Goal: Task Accomplishment & Management: Manage account settings

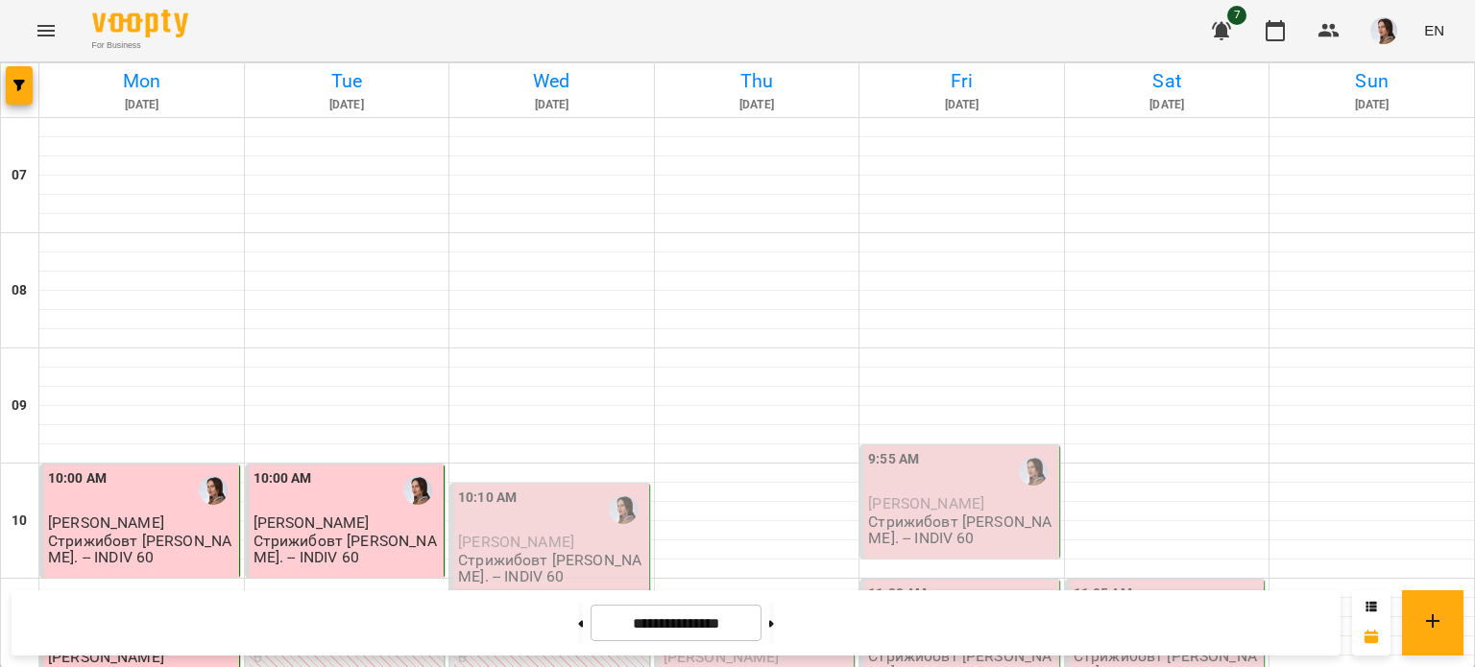
scroll to position [228, 0]
click at [561, 488] on div "10:10 AM" at bounding box center [551, 510] width 187 height 44
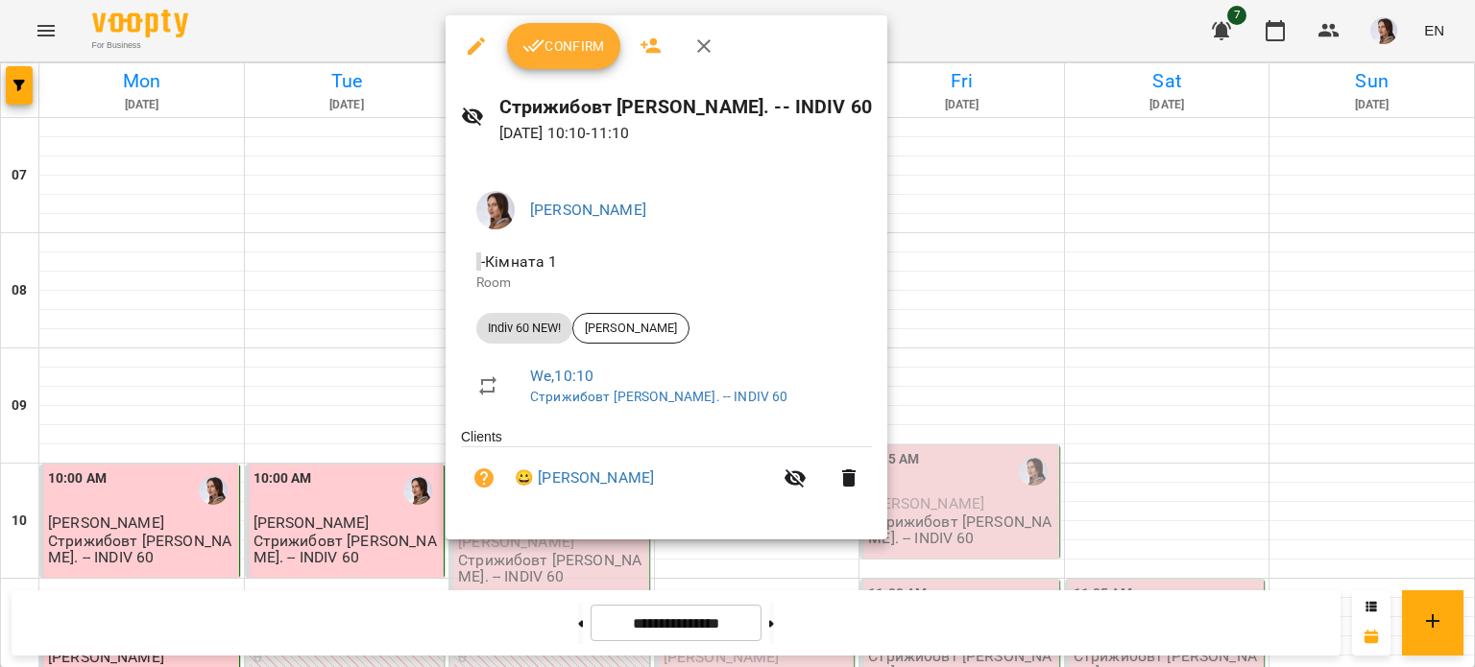
click at [581, 56] on span "Confirm" at bounding box center [563, 46] width 83 height 23
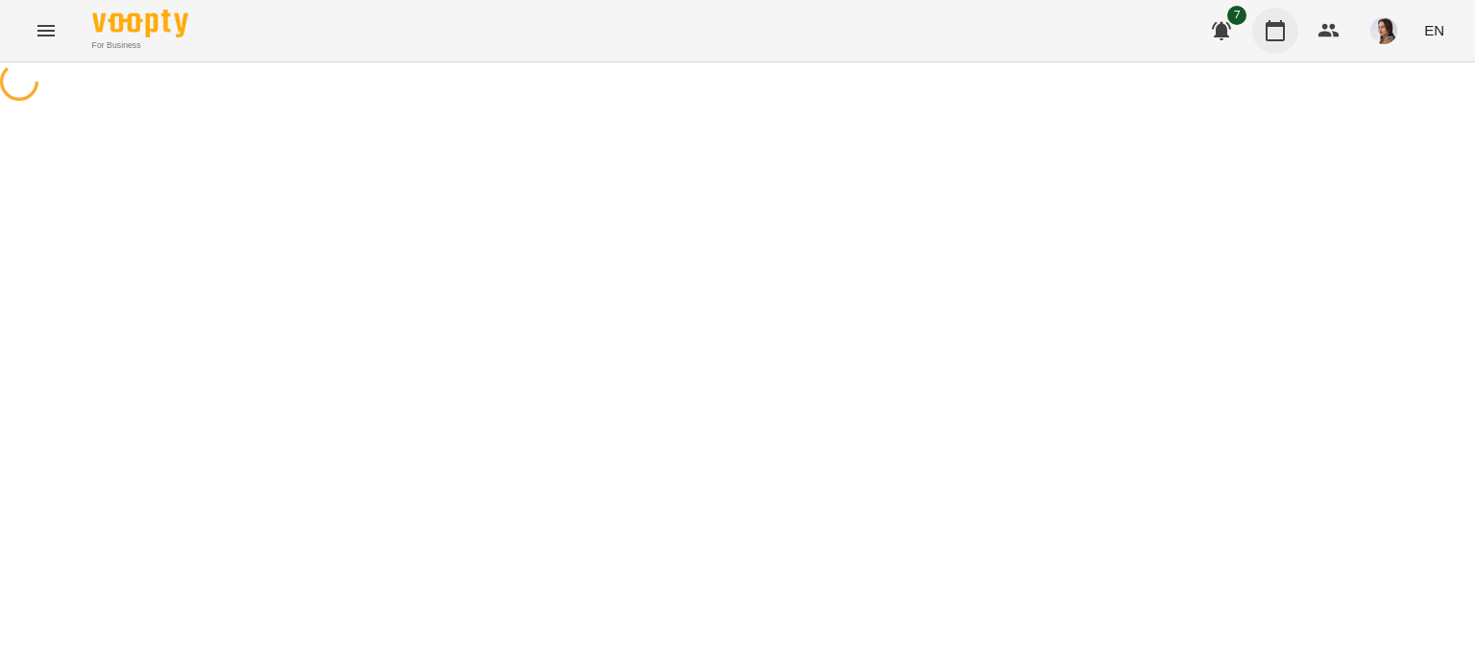
click at [1288, 28] on button "button" at bounding box center [1275, 31] width 46 height 46
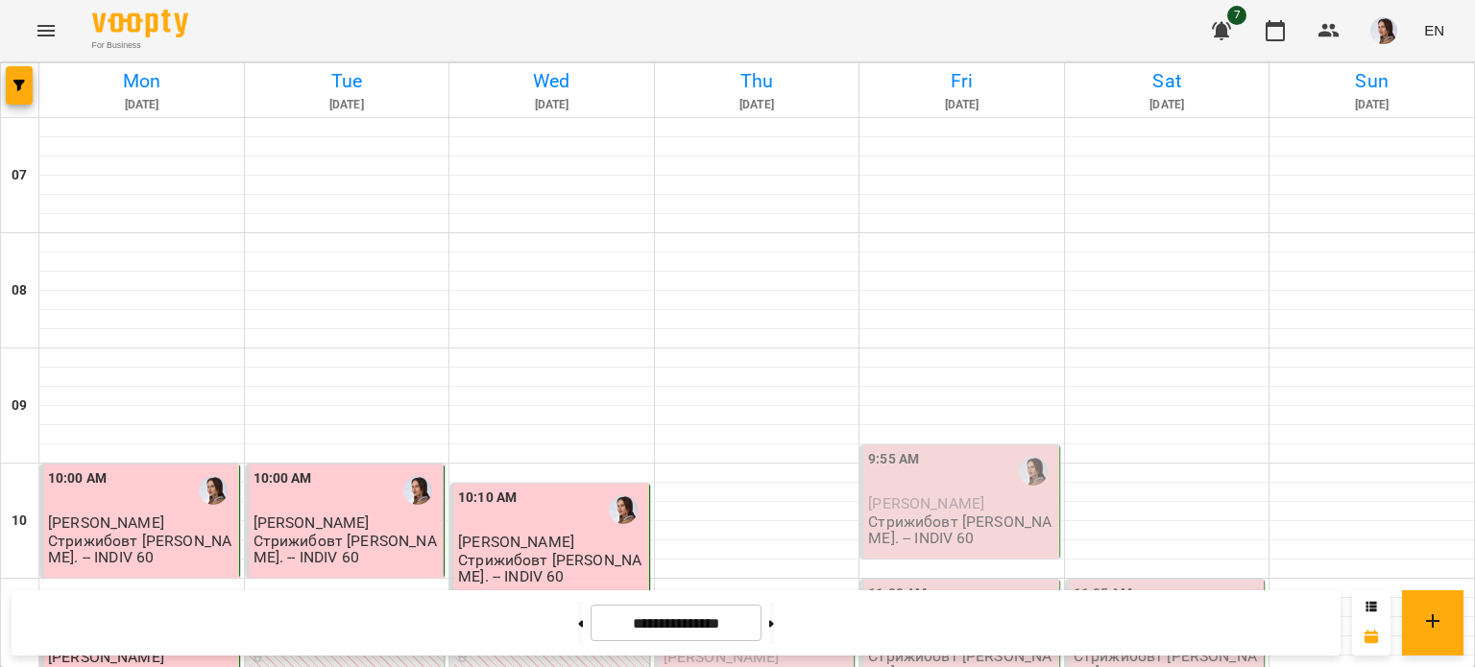
scroll to position [672, 0]
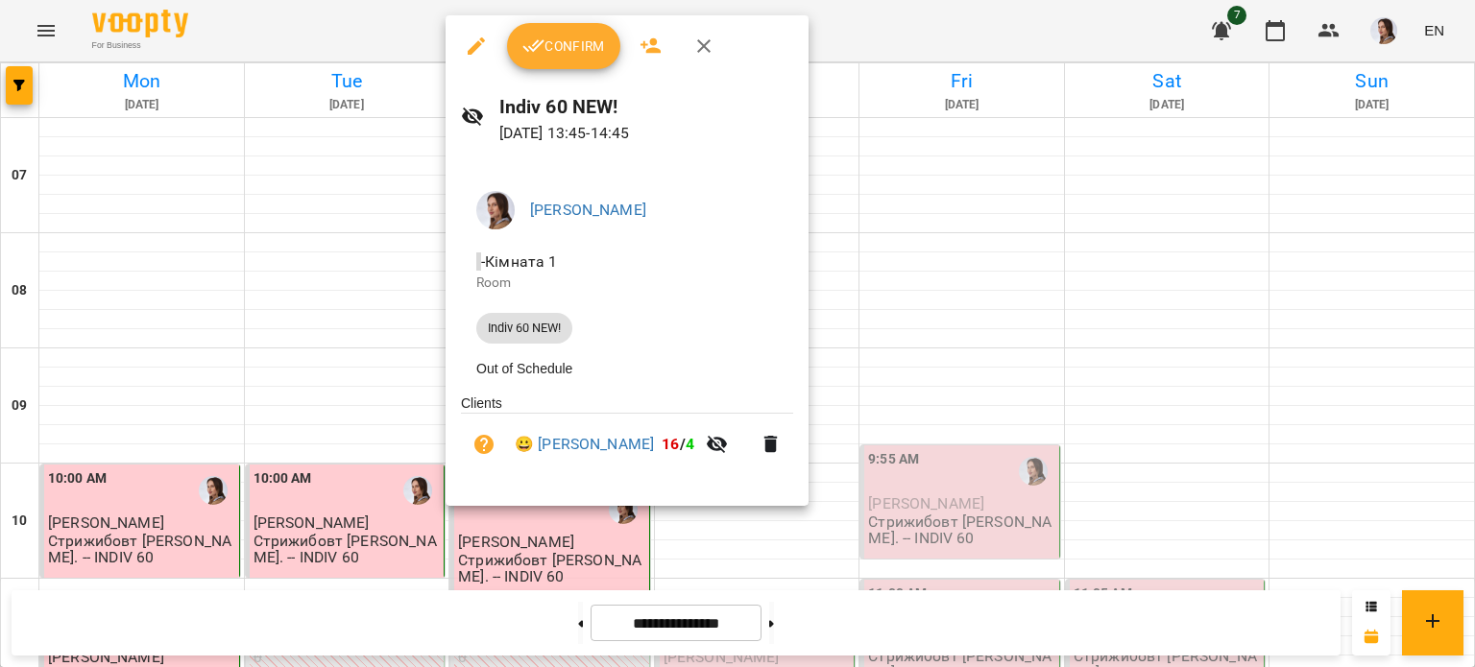
click at [558, 39] on span "Confirm" at bounding box center [563, 46] width 83 height 23
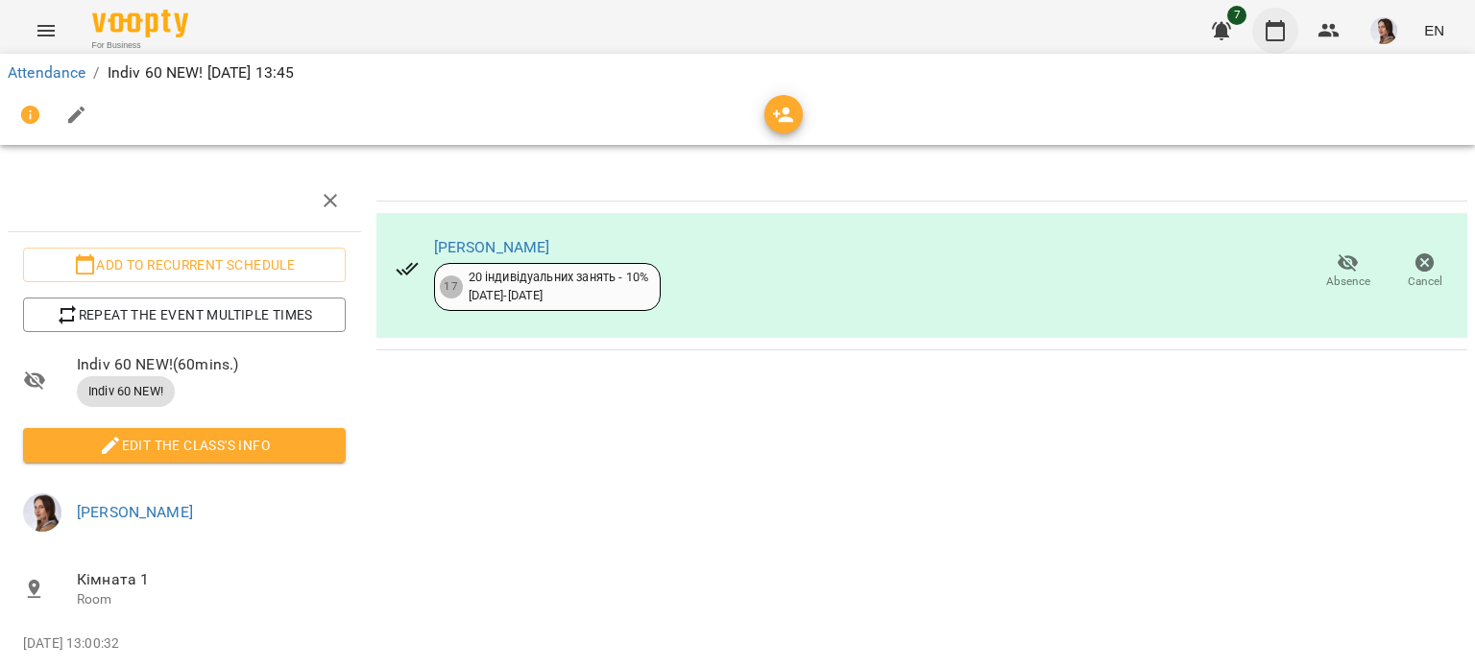
click at [1283, 30] on icon "button" at bounding box center [1275, 30] width 23 height 23
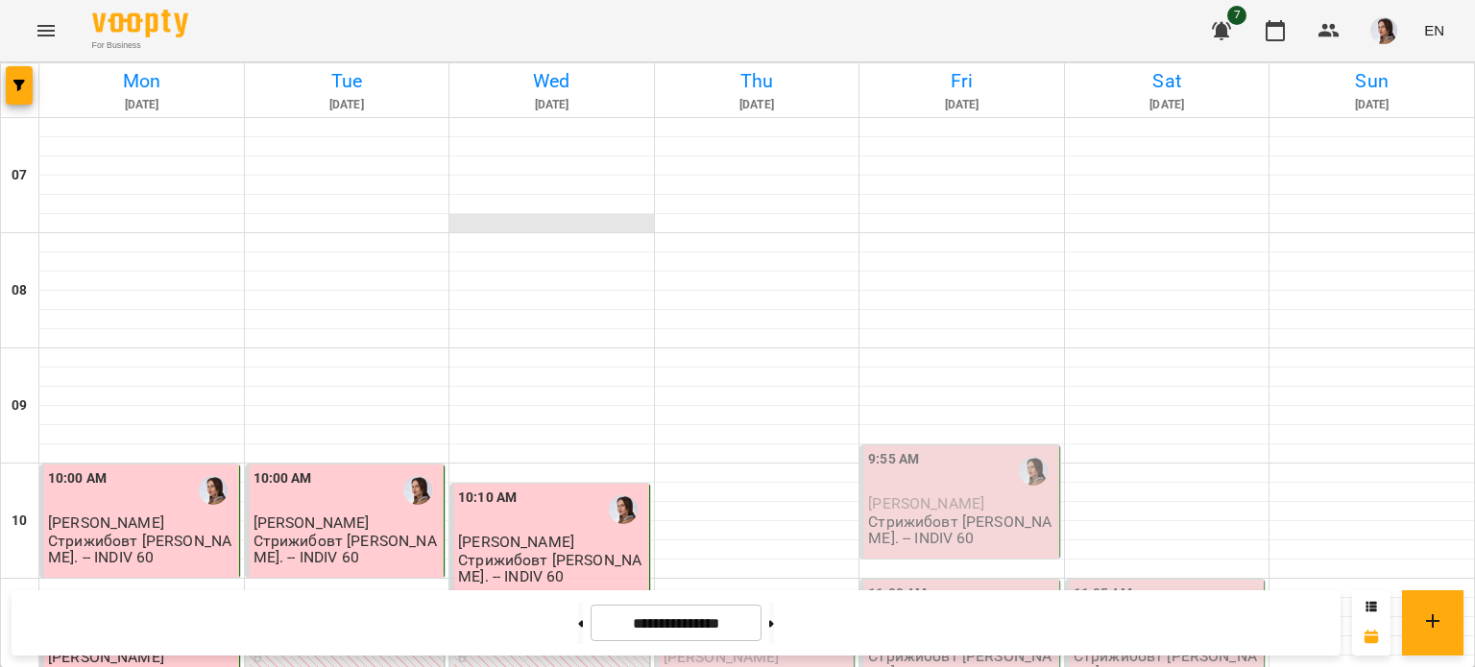
scroll to position [768, 0]
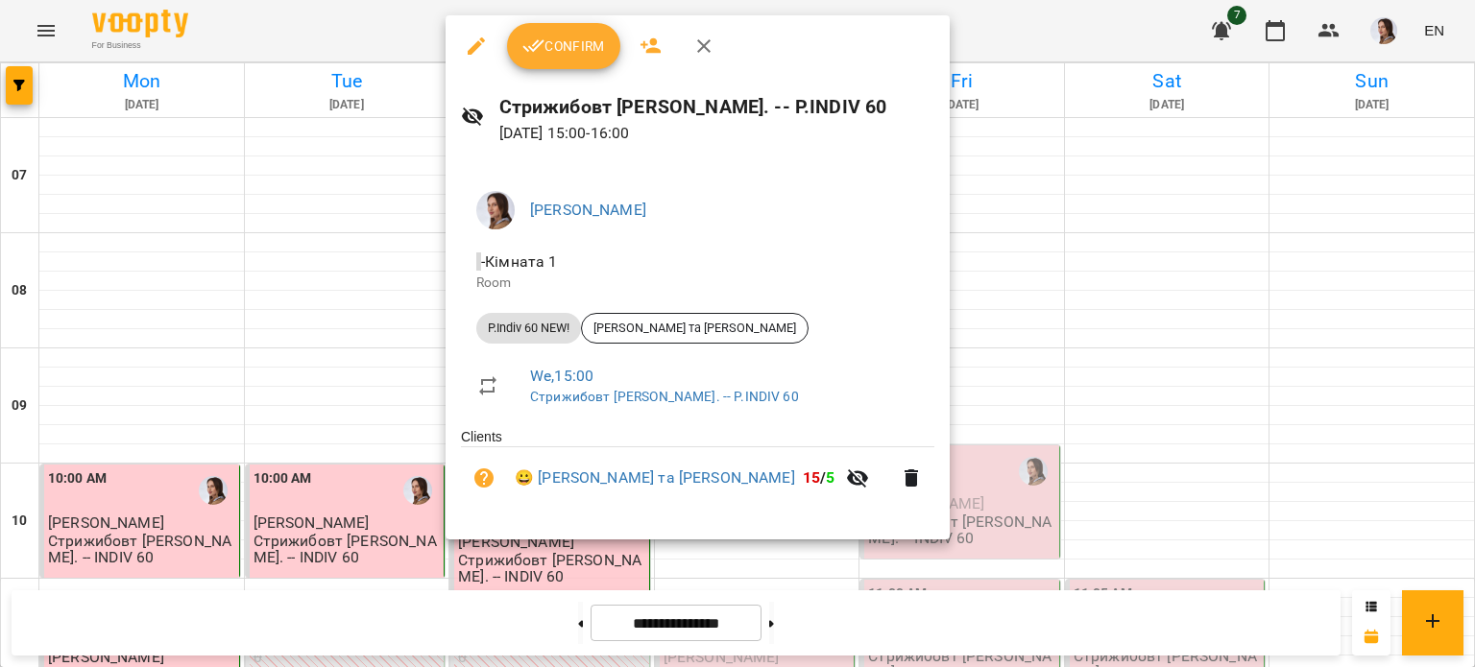
click at [580, 48] on span "Confirm" at bounding box center [563, 46] width 83 height 23
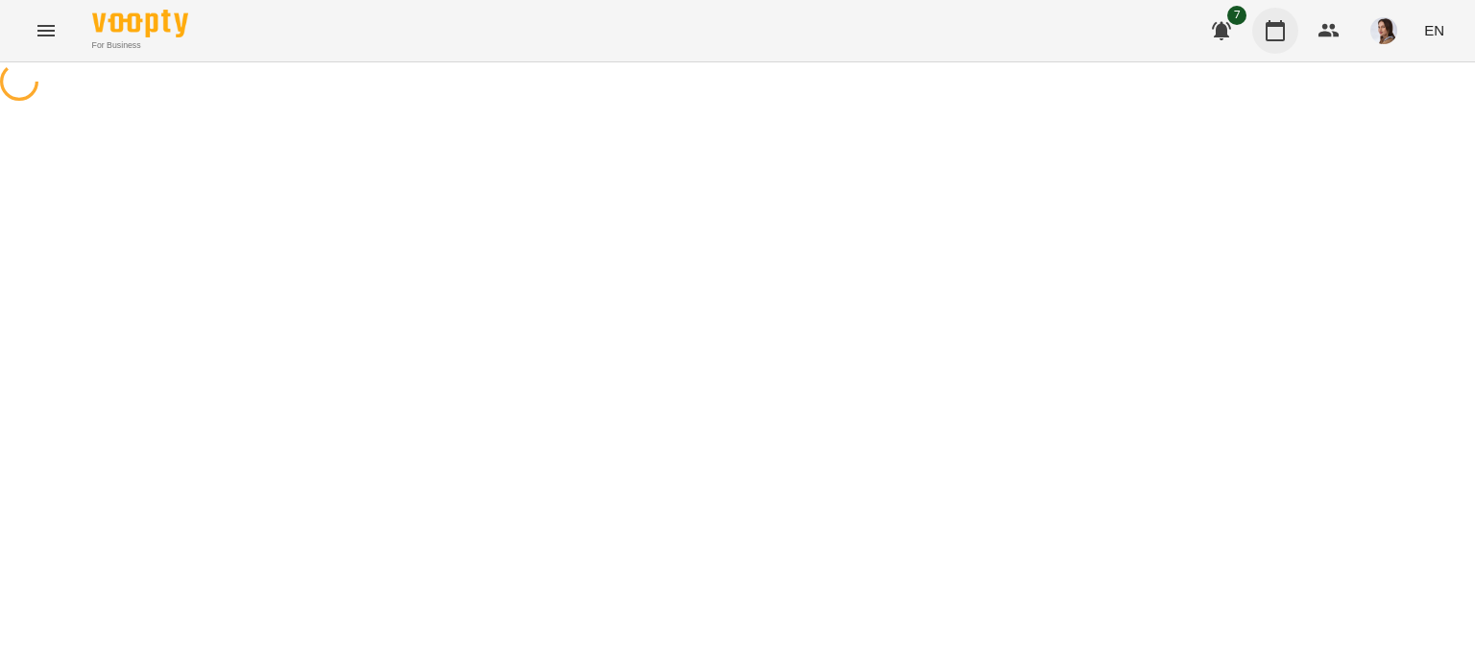
click at [1276, 36] on icon "button" at bounding box center [1275, 30] width 23 height 23
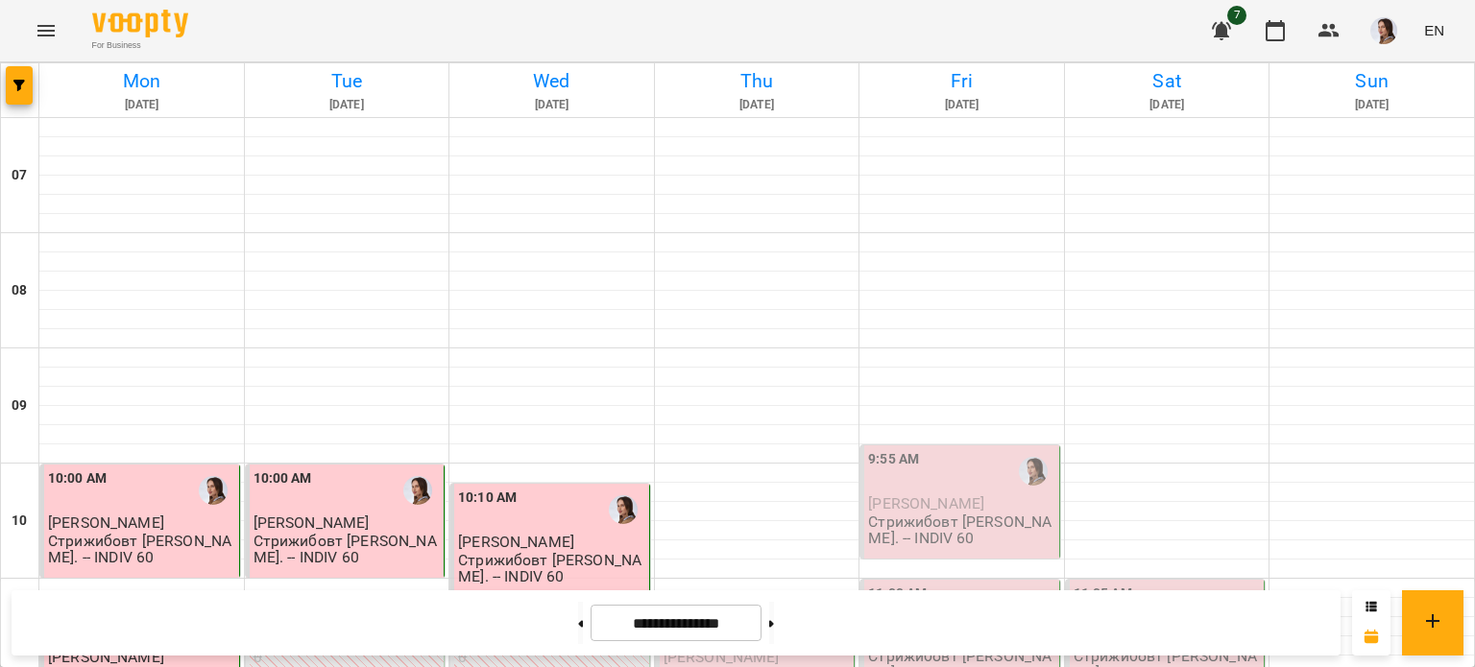
scroll to position [1344, 0]
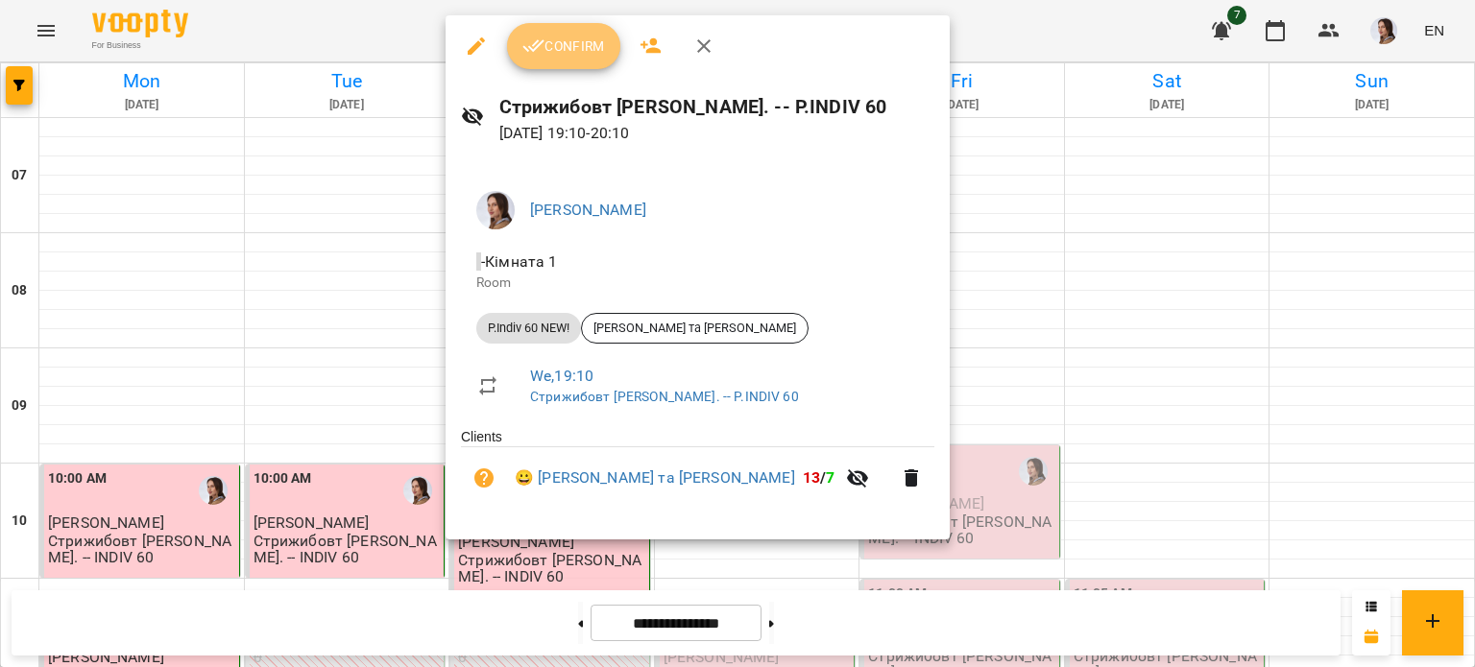
click at [557, 28] on button "Confirm" at bounding box center [563, 46] width 113 height 46
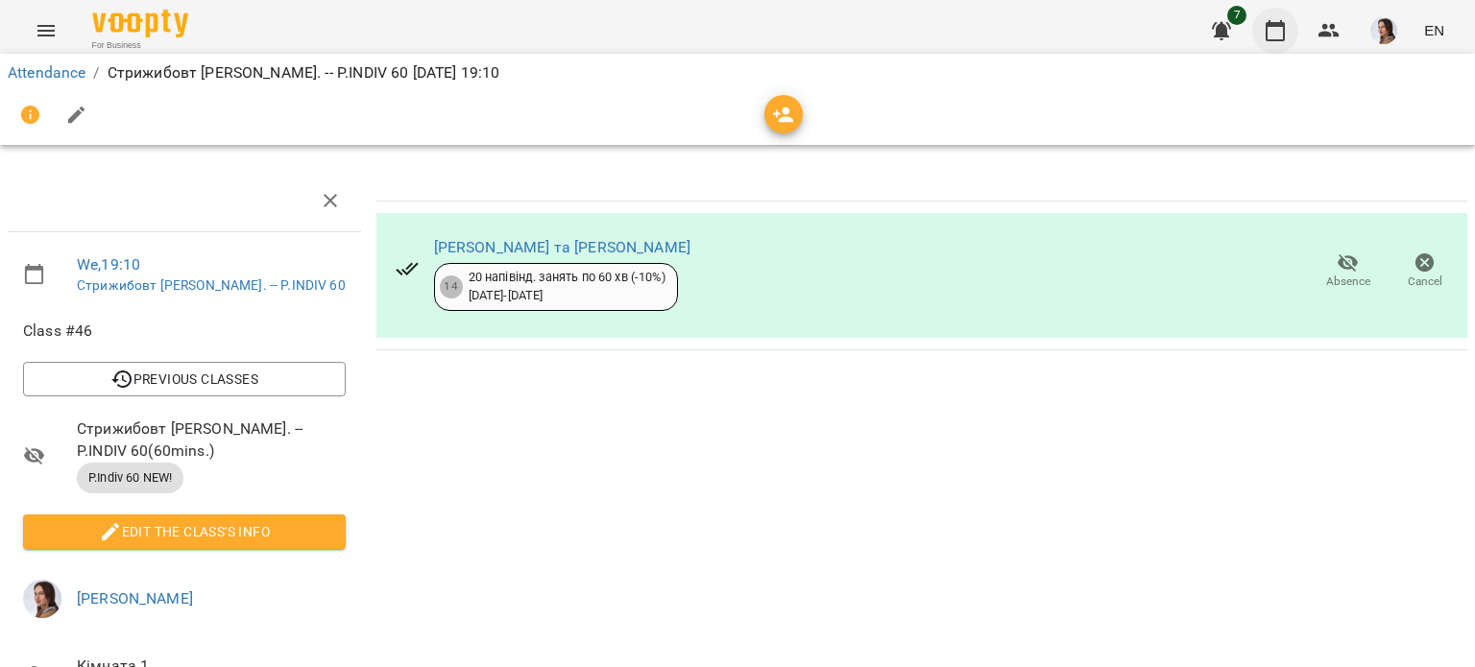
click at [1272, 39] on icon "button" at bounding box center [1275, 30] width 19 height 21
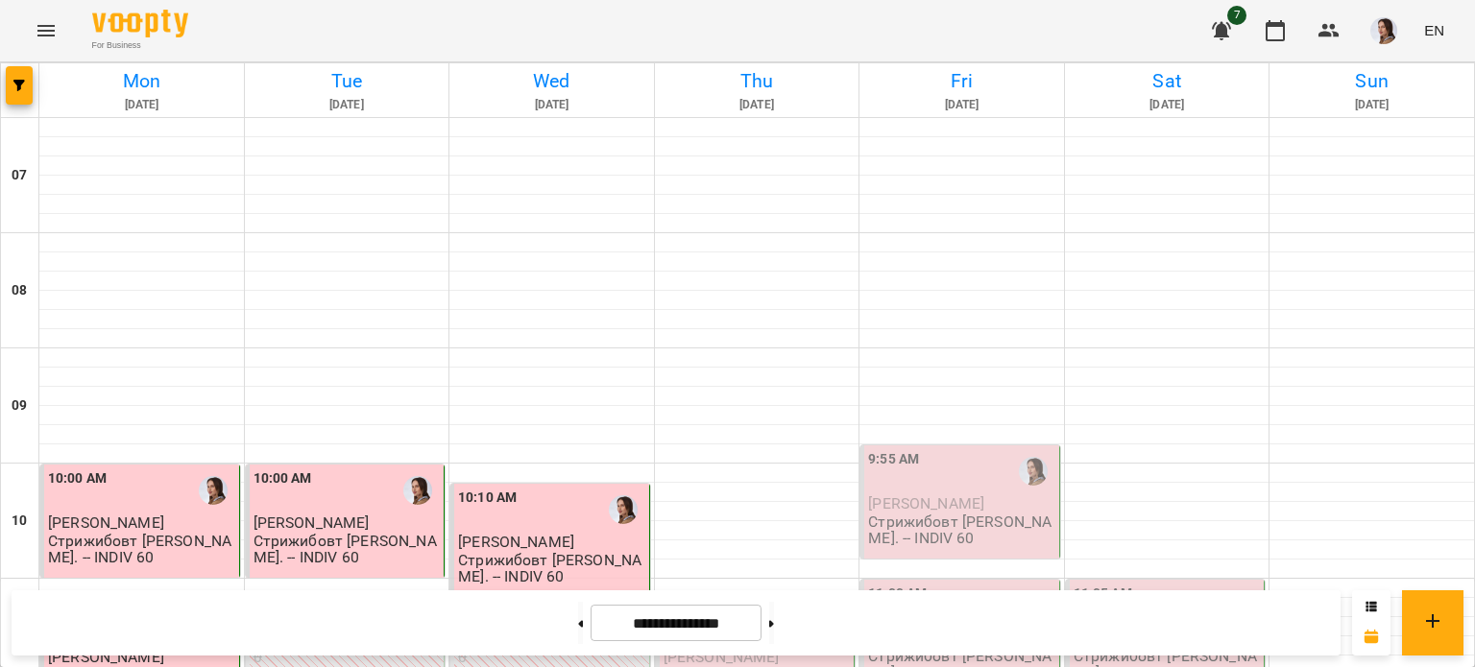
scroll to position [1380, 0]
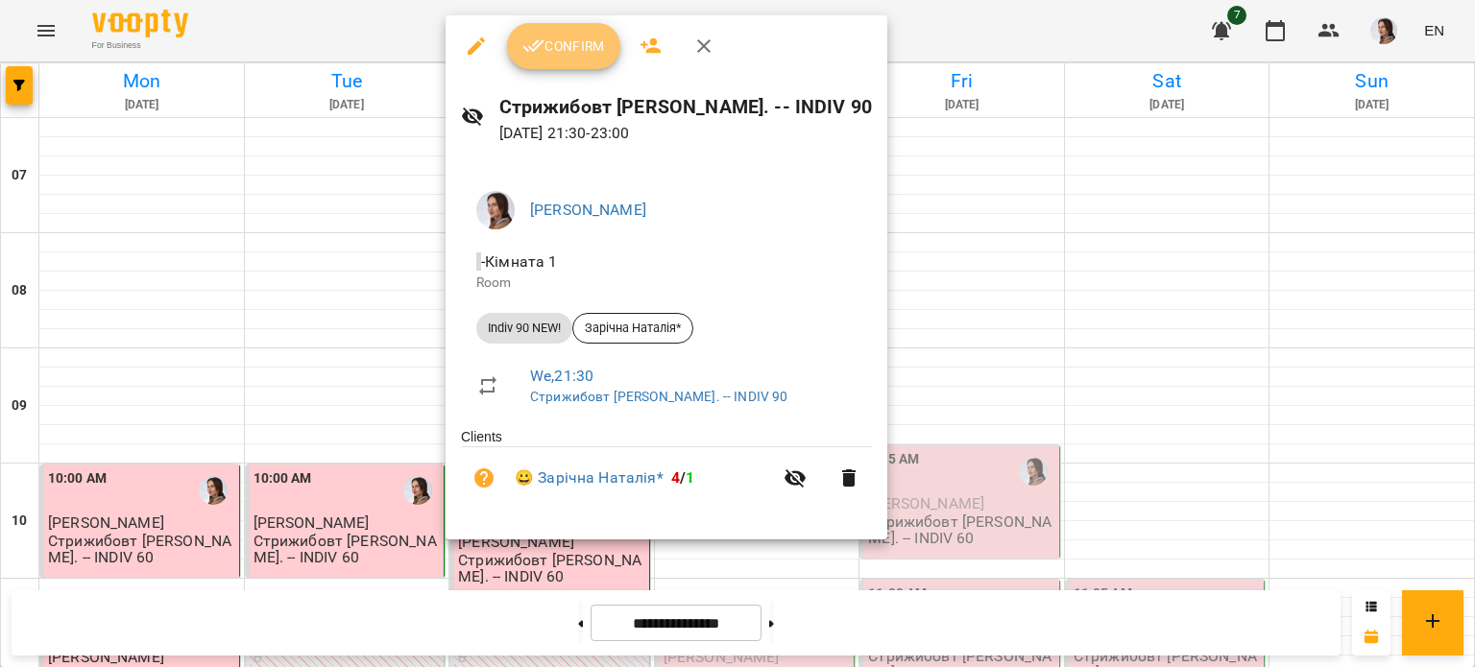
click at [569, 47] on span "Confirm" at bounding box center [563, 46] width 83 height 23
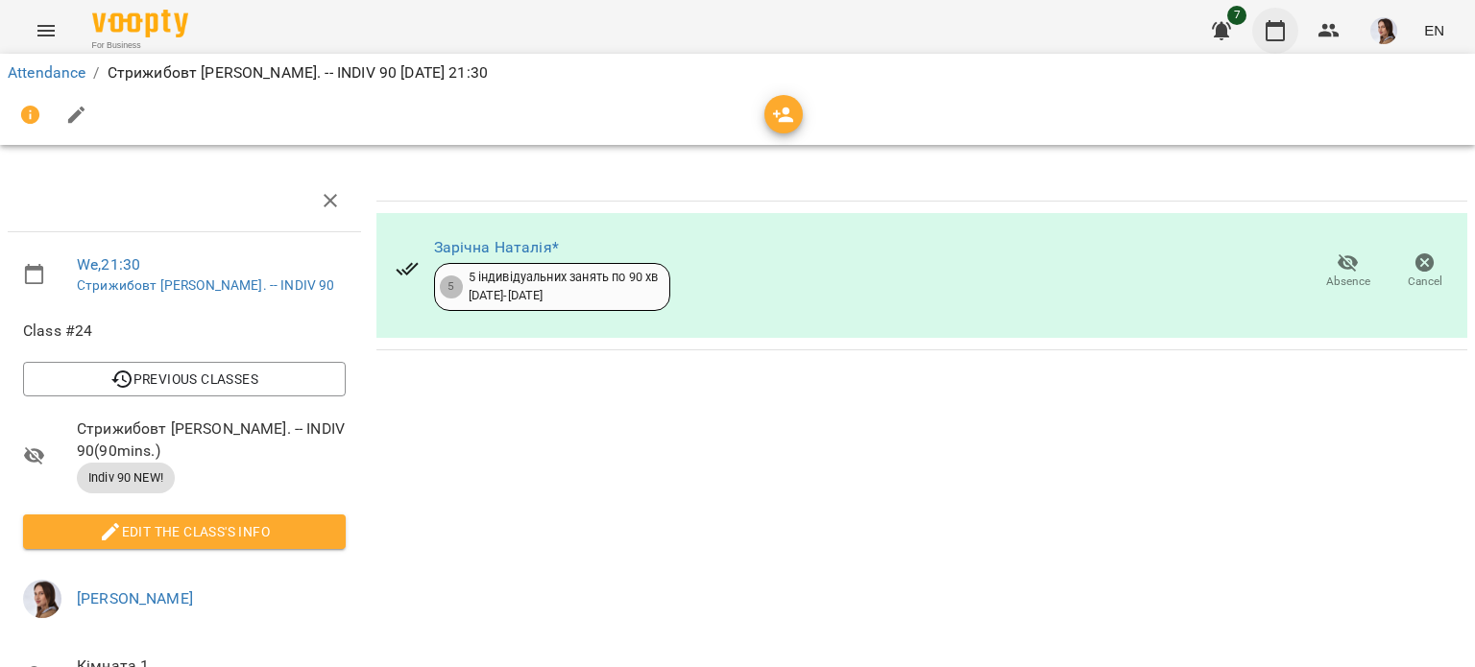
click at [1277, 19] on icon "button" at bounding box center [1275, 30] width 23 height 23
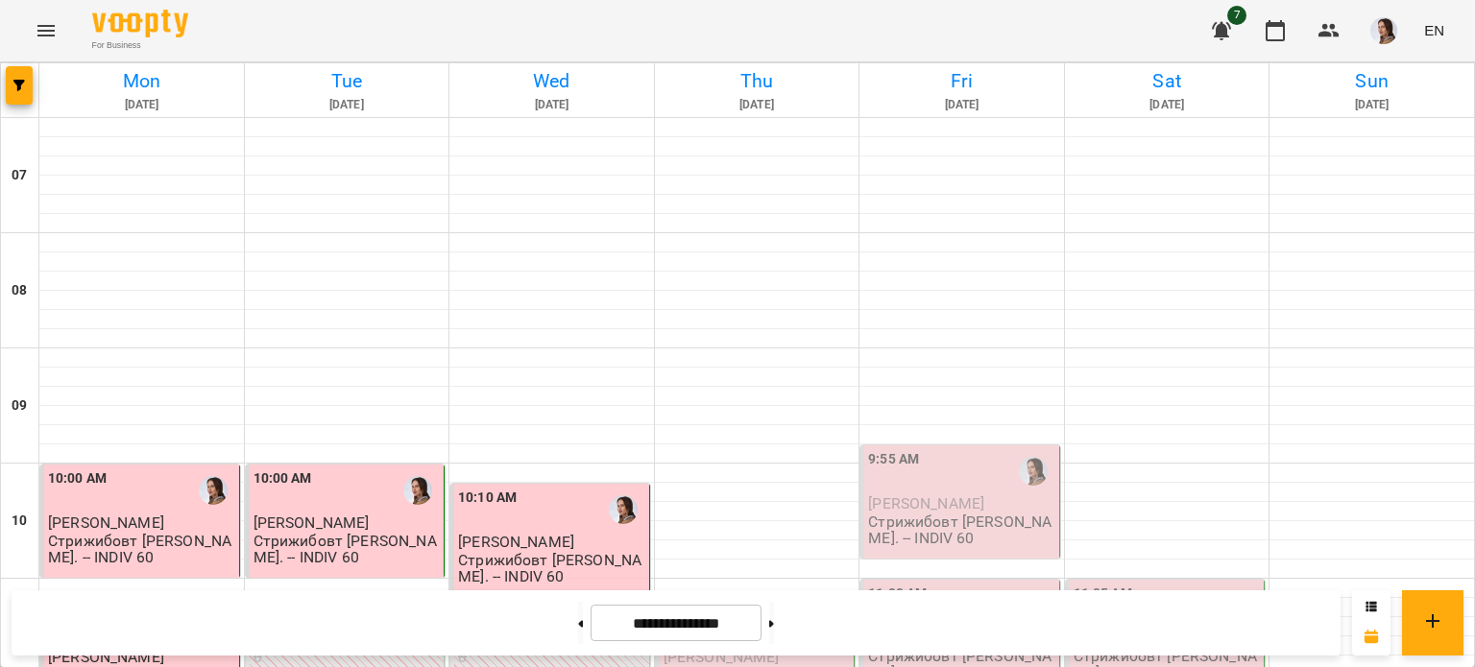
scroll to position [228, 0]
